Goal: Information Seeking & Learning: Learn about a topic

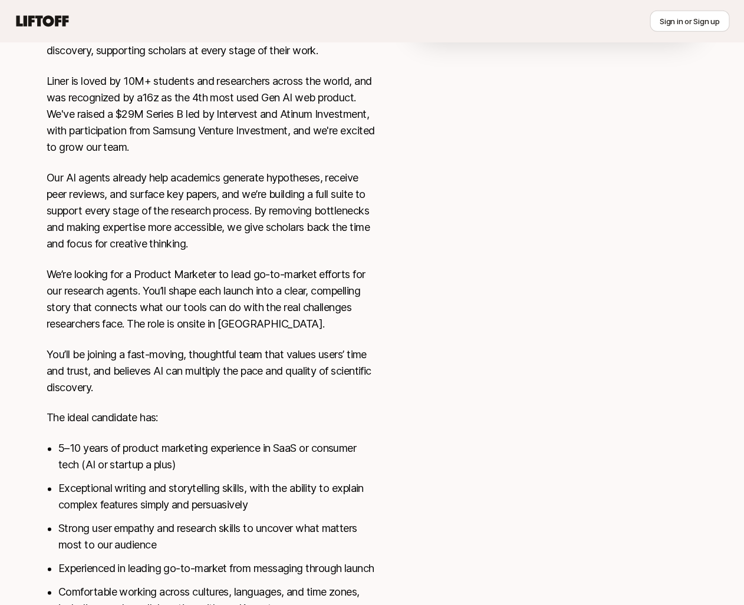
scroll to position [373, 0]
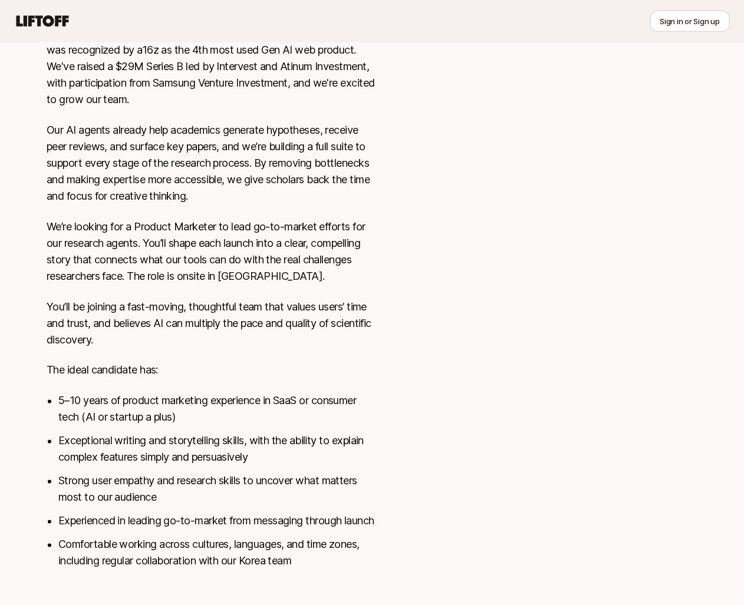
click at [425, 351] on div "[GEOGRAPHIC_DATA], [GEOGRAPHIC_DATA] View details Liner is building AI research…" at bounding box center [371, 258] width 679 height 651
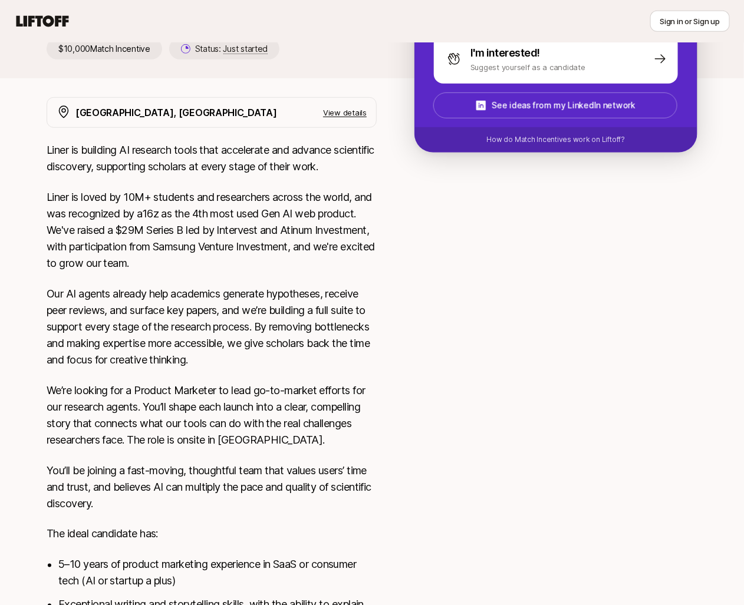
scroll to position [177, 0]
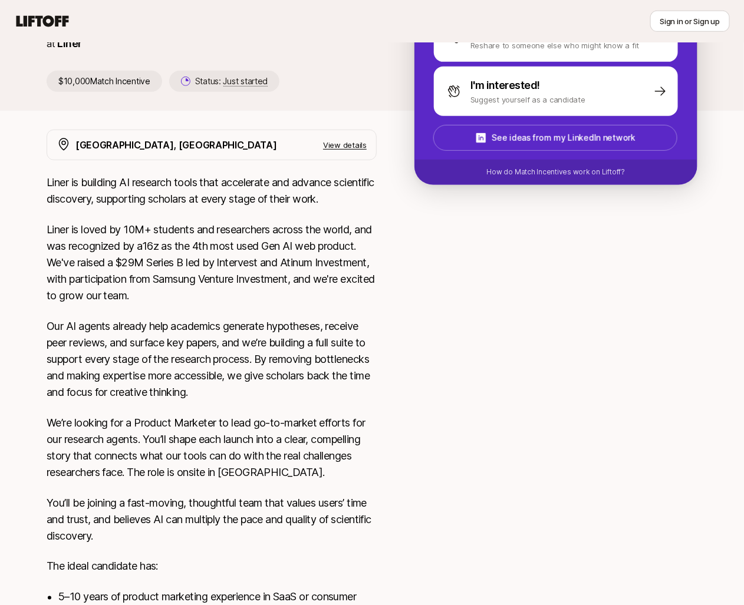
click at [353, 143] on p "View details" at bounding box center [345, 145] width 44 height 12
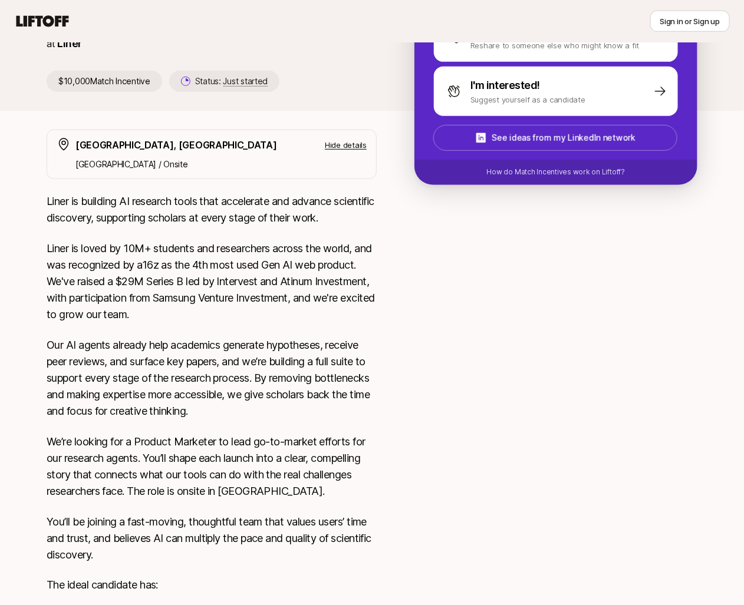
click at [353, 143] on p "Hide details" at bounding box center [346, 145] width 42 height 12
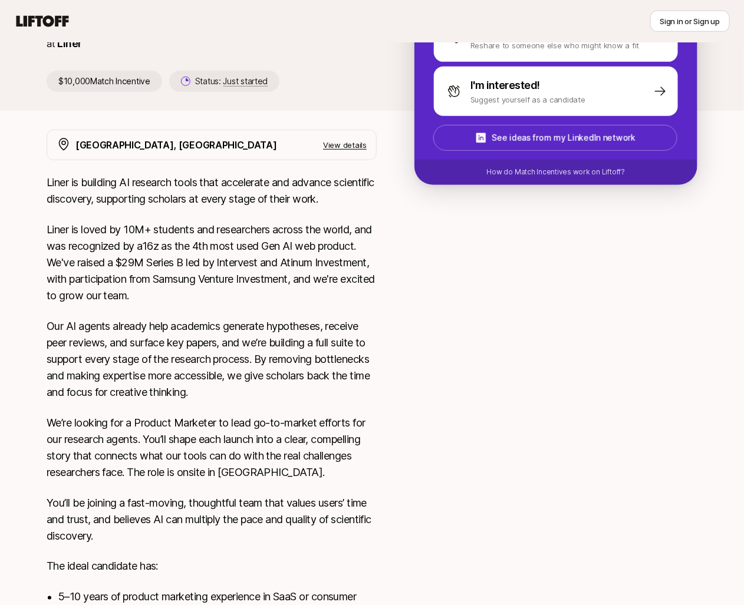
click at [248, 273] on p "Liner is loved by 10M+ students and researchers across the world, and was recog…" at bounding box center [212, 263] width 330 height 83
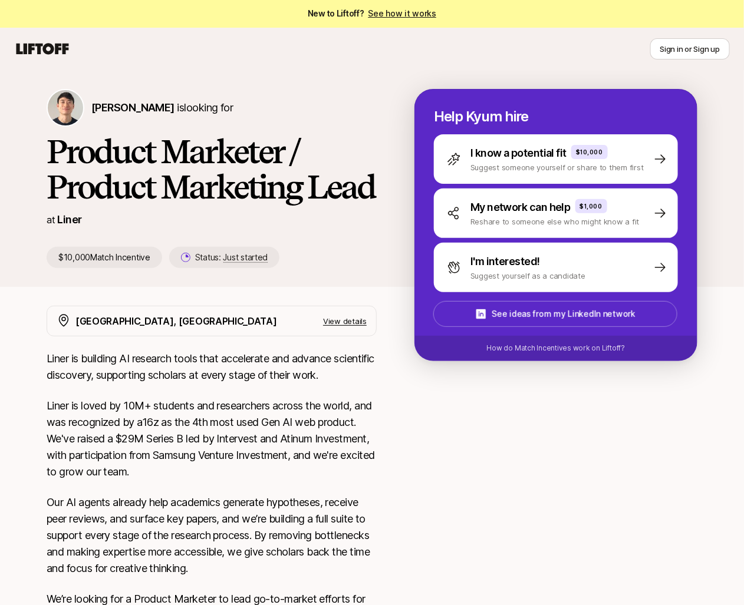
scroll to position [0, 0]
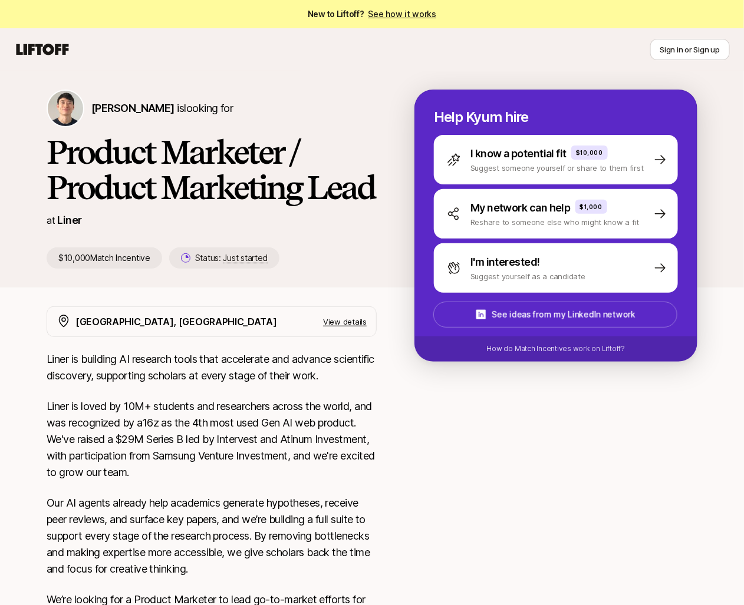
click at [255, 183] on h1 "Product Marketer / Product Marketing Lead" at bounding box center [212, 169] width 330 height 71
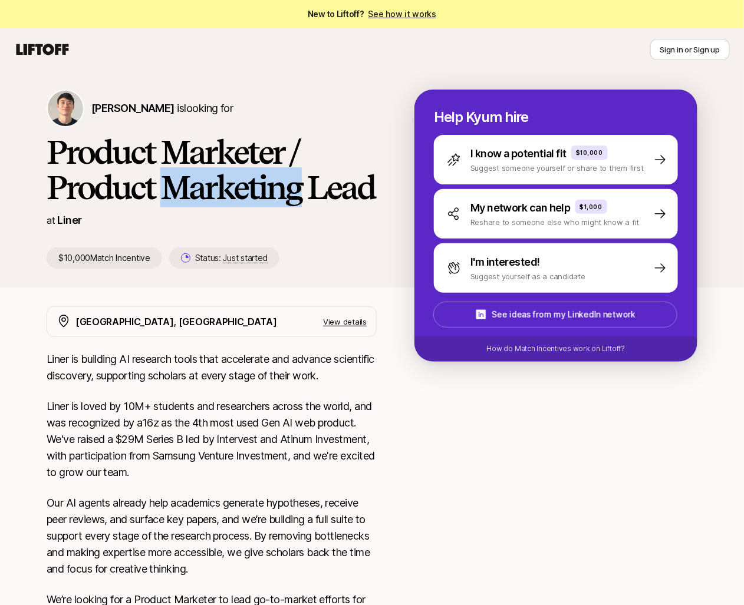
click at [255, 183] on h1 "Product Marketer / Product Marketing Lead" at bounding box center [212, 169] width 330 height 71
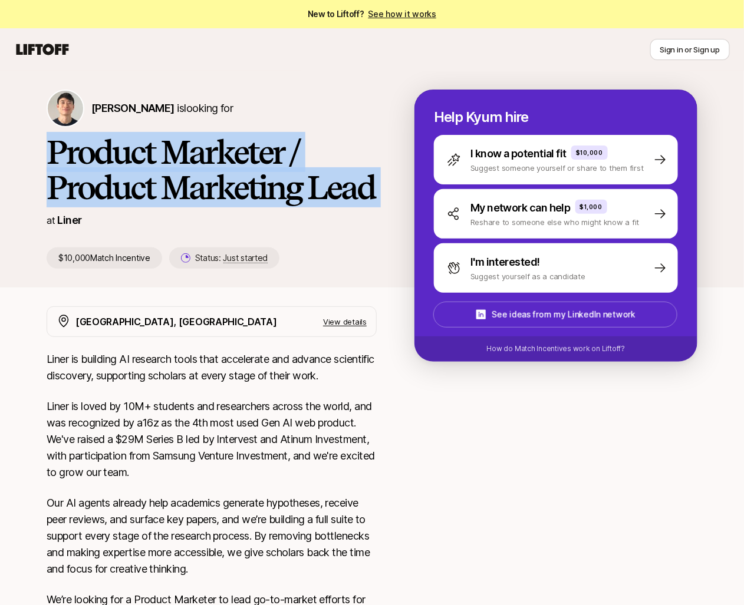
drag, startPoint x: 255, startPoint y: 183, endPoint x: 243, endPoint y: 175, distance: 14.9
click at [255, 183] on h1 "Product Marketer / Product Marketing Lead" at bounding box center [212, 169] width 330 height 71
click at [227, 164] on h1 "Product Marketer / Product Marketing Lead" at bounding box center [212, 169] width 330 height 71
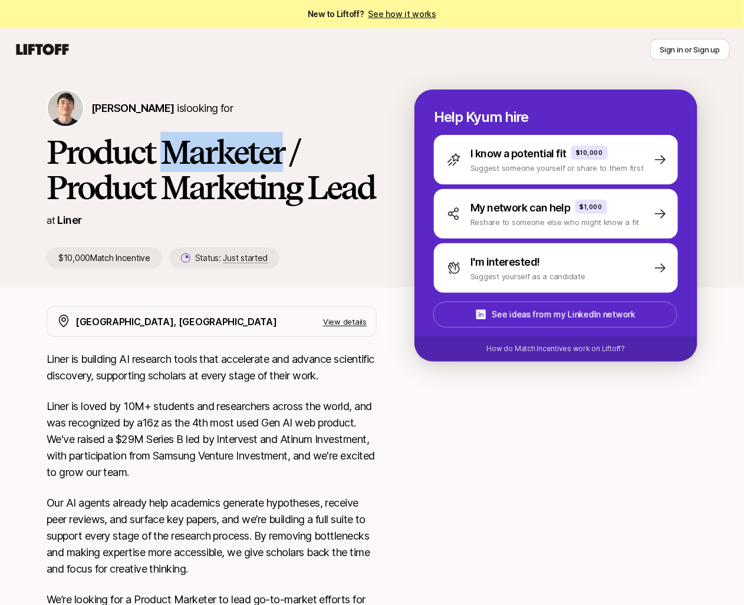
click at [227, 164] on h1 "Product Marketer / Product Marketing Lead" at bounding box center [212, 169] width 330 height 71
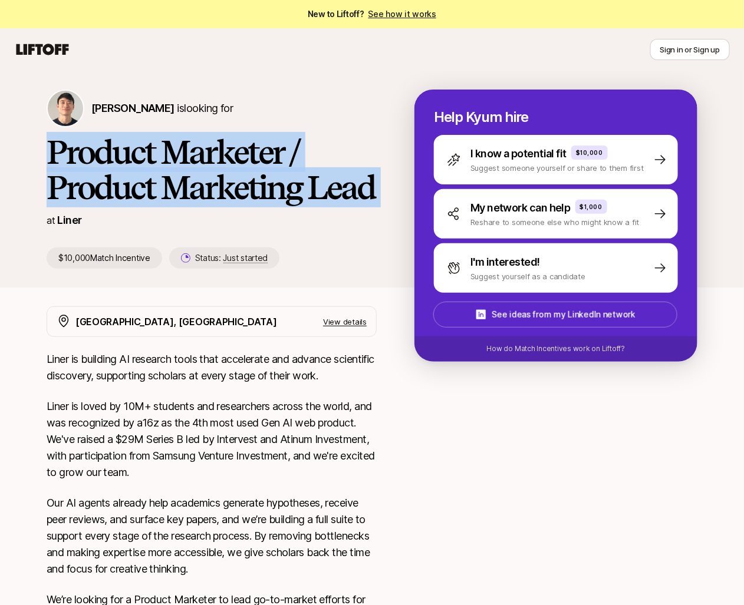
click at [227, 164] on h1 "Product Marketer / Product Marketing Lead" at bounding box center [212, 169] width 330 height 71
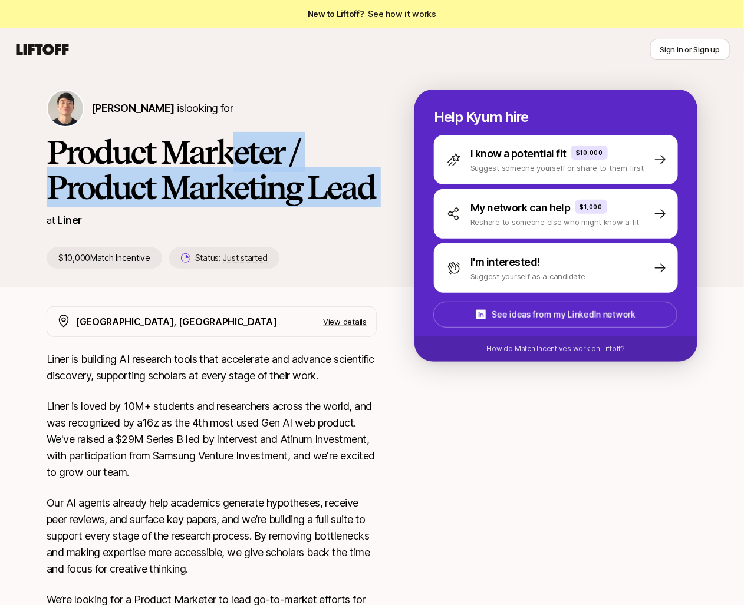
click at [226, 162] on h1 "Product Marketer / Product Marketing Lead" at bounding box center [212, 169] width 330 height 71
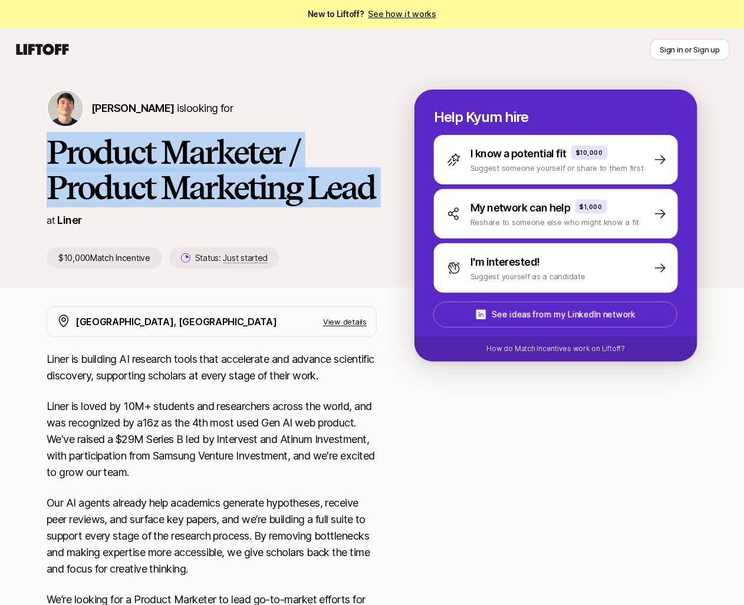
click at [226, 162] on h1 "Product Marketer / Product Marketing Lead" at bounding box center [212, 169] width 330 height 71
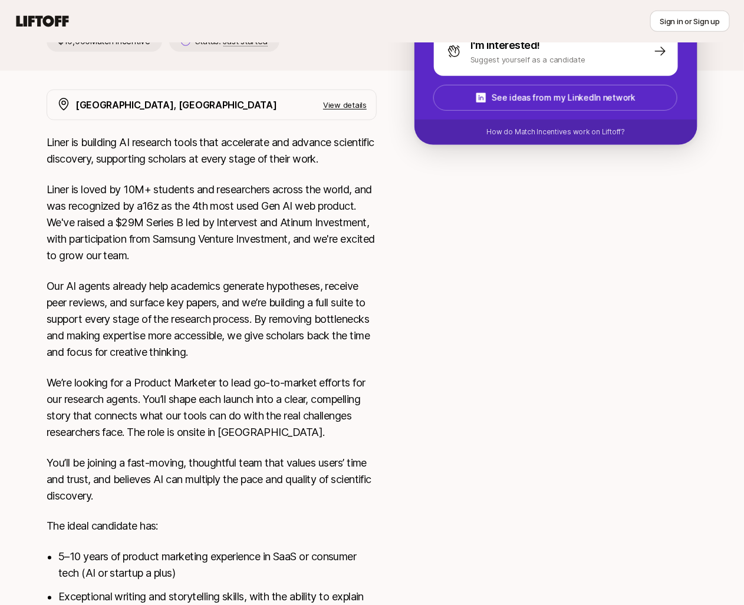
scroll to position [219, 0]
